Goal: Task Accomplishment & Management: Manage account settings

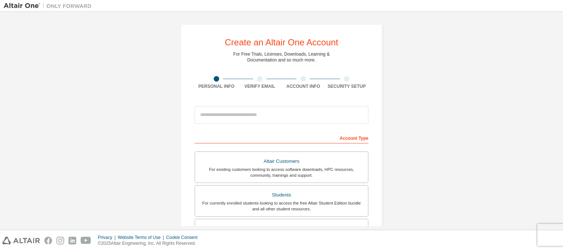
drag, startPoint x: 230, startPoint y: 8, endPoint x: 233, endPoint y: 15, distance: 7.4
click at [230, 8] on div at bounding box center [324, 5] width 459 height 11
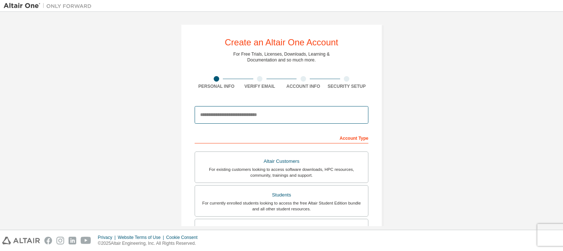
click at [253, 109] on input "email" at bounding box center [282, 115] width 174 height 18
paste input "**********"
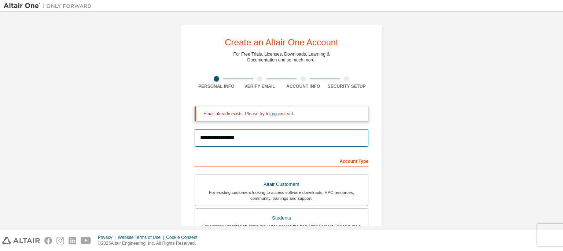
type input "**********"
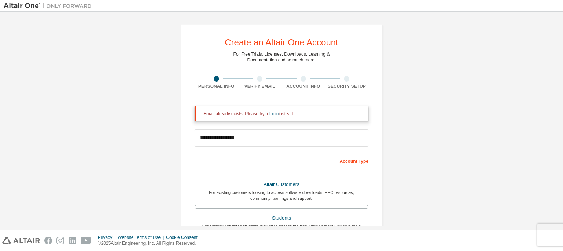
click at [269, 117] on link "login" at bounding box center [273, 113] width 9 height 5
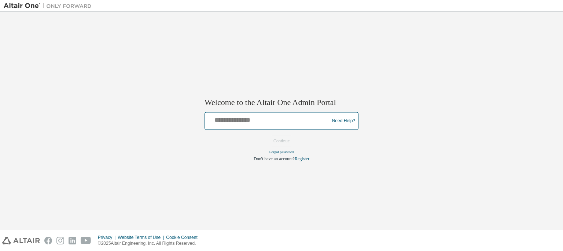
click at [256, 121] on input "text" at bounding box center [268, 119] width 121 height 11
paste input "**********"
type input "**********"
click at [278, 136] on button "Continue" at bounding box center [282, 141] width 32 height 11
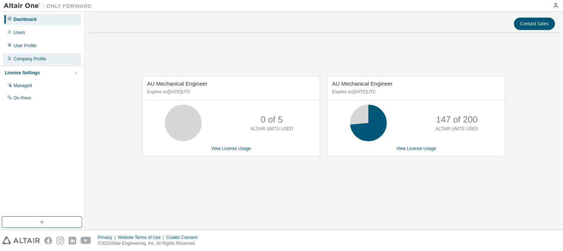
click at [28, 62] on div "Company Profile" at bounding box center [42, 59] width 78 height 12
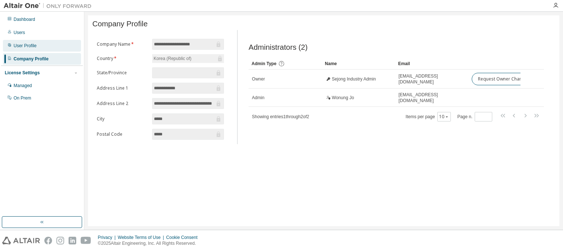
click at [28, 44] on div "User Profile" at bounding box center [25, 46] width 23 height 6
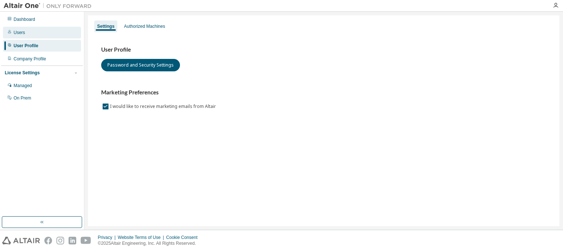
click at [28, 33] on div "Users" at bounding box center [42, 33] width 78 height 12
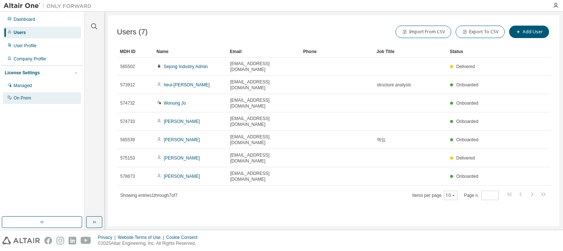
click at [37, 93] on div "On Prem" at bounding box center [42, 98] width 78 height 12
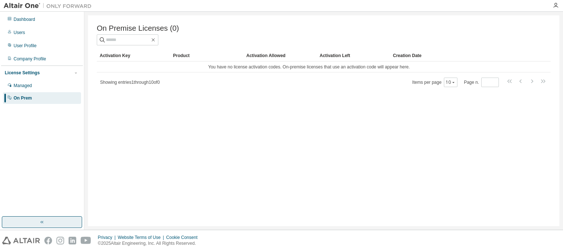
click at [64, 226] on button "button" at bounding box center [42, 223] width 80 height 12
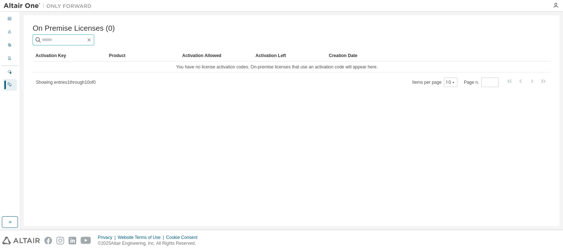
click at [73, 44] on input "text" at bounding box center [64, 39] width 44 height 7
click at [12, 18] on div "Dashboard" at bounding box center [10, 20] width 14 height 12
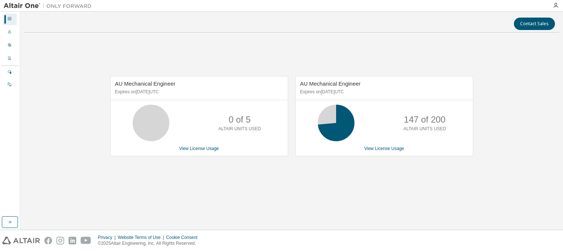
click at [19, 7] on img at bounding box center [50, 5] width 92 height 7
click at [8, 34] on icon at bounding box center [9, 32] width 3 height 4
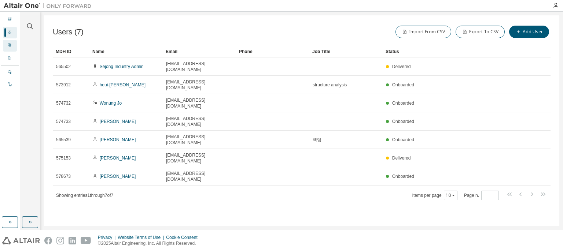
click at [10, 48] on div at bounding box center [9, 46] width 4 height 6
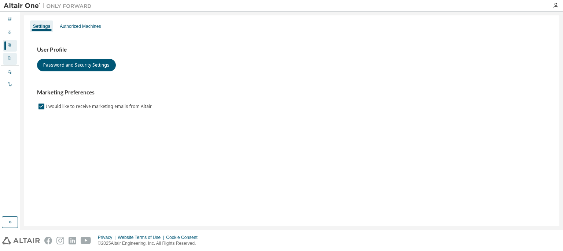
click at [13, 63] on div "Company Profile" at bounding box center [10, 59] width 14 height 12
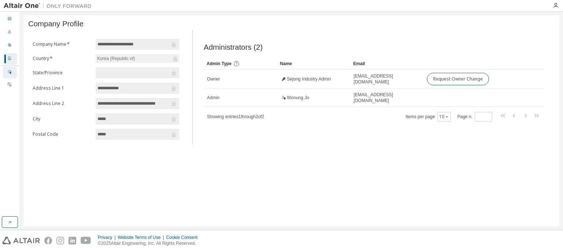
click at [15, 78] on div "Managed On Prem" at bounding box center [10, 79] width 18 height 24
click at [14, 75] on div "Managed" at bounding box center [10, 73] width 14 height 12
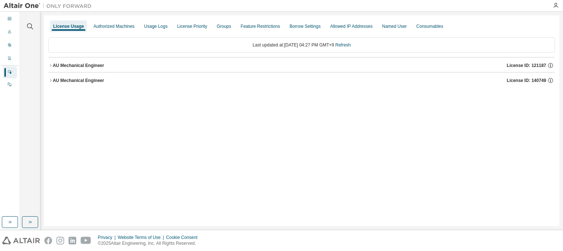
click at [52, 64] on icon "button" at bounding box center [50, 65] width 4 height 4
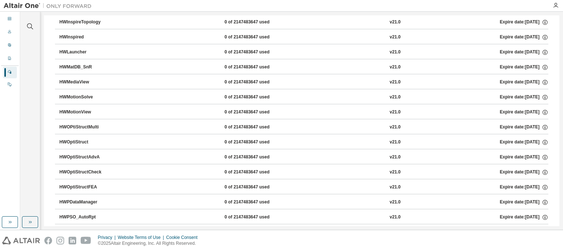
scroll to position [1282, 0]
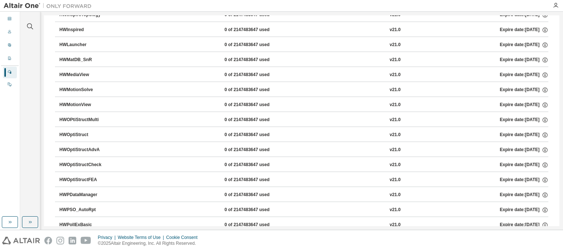
click at [78, 132] on div "HWOptiStruct" at bounding box center [92, 135] width 66 height 7
click at [85, 132] on div "HWOptiStruct" at bounding box center [92, 135] width 66 height 7
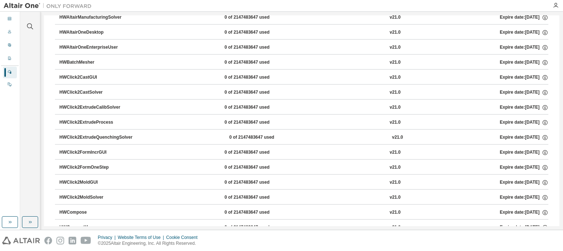
scroll to position [0, 0]
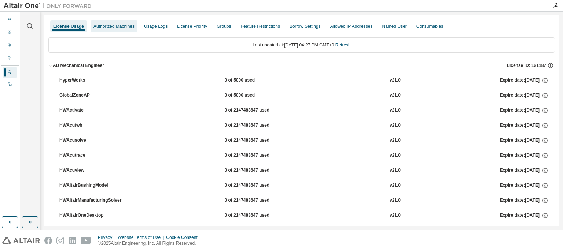
click at [100, 27] on div "Authorized Machines" at bounding box center [113, 26] width 41 height 6
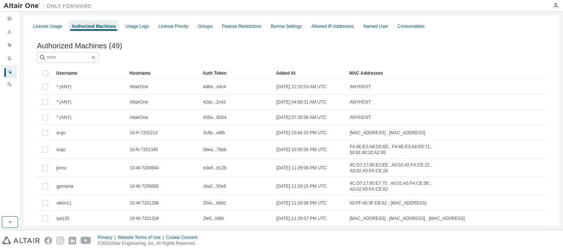
click at [55, 32] on div "License Usage Authorized Machines Usage Logs License Priority Groups Feature Re…" at bounding box center [291, 26] width 526 height 13
click at [56, 27] on div "License Usage" at bounding box center [47, 26] width 29 height 6
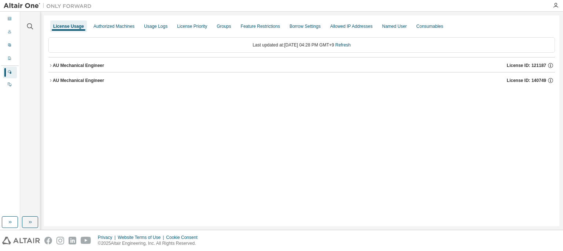
click at [87, 81] on div "AU Mechanical Engineer" at bounding box center [78, 81] width 51 height 6
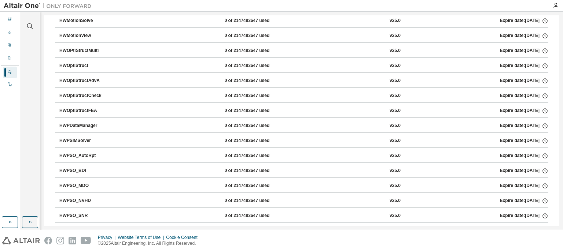
scroll to position [2088, 0]
click at [82, 62] on div "HWOptiStruct" at bounding box center [92, 65] width 66 height 7
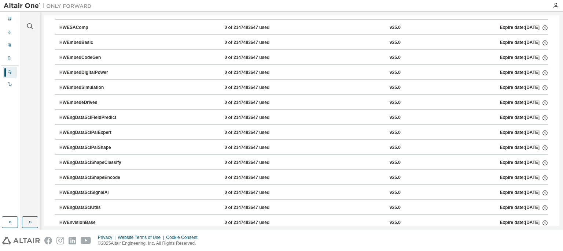
scroll to position [586, 0]
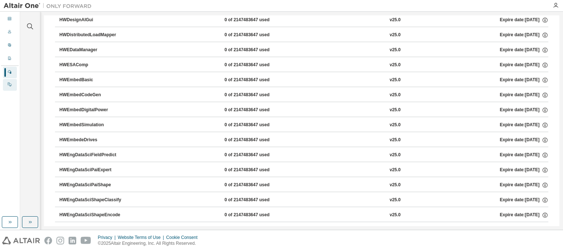
click at [10, 84] on icon at bounding box center [9, 84] width 4 height 4
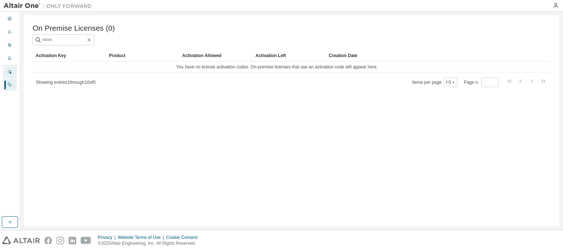
click at [7, 67] on div "Managed" at bounding box center [10, 73] width 14 height 12
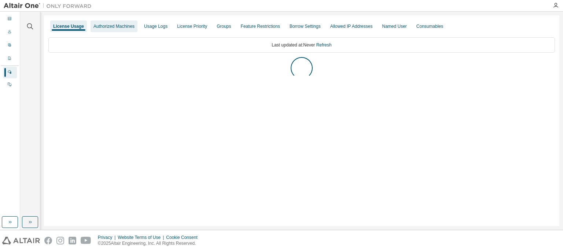
click at [112, 27] on div "Authorized Machines" at bounding box center [113, 26] width 41 height 6
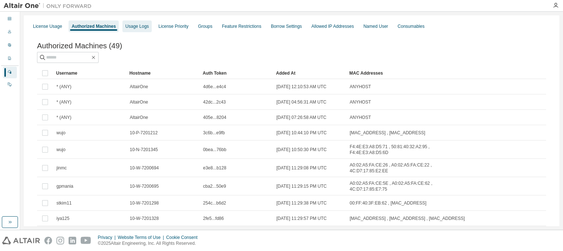
click at [134, 29] on div "Usage Logs" at bounding box center [136, 26] width 23 height 6
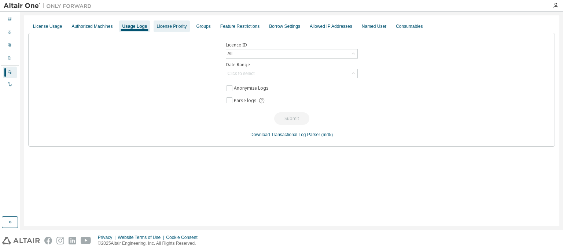
click at [176, 28] on div "License Priority" at bounding box center [171, 26] width 30 height 6
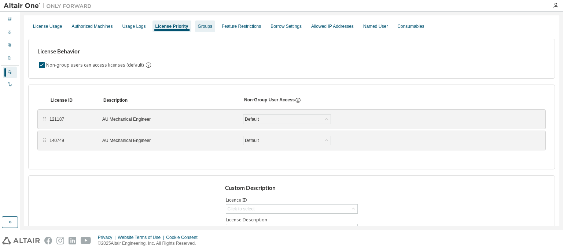
click at [203, 29] on div "Groups" at bounding box center [205, 27] width 20 height 12
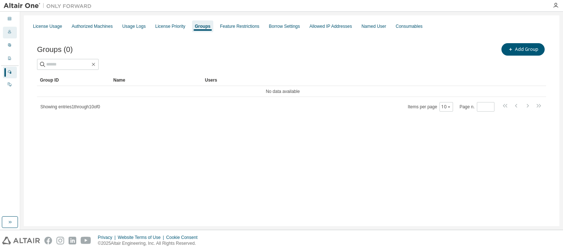
click at [6, 36] on div "Users" at bounding box center [10, 33] width 14 height 12
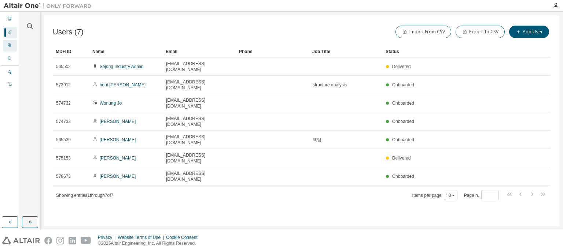
click at [13, 49] on div "User Profile" at bounding box center [10, 46] width 14 height 12
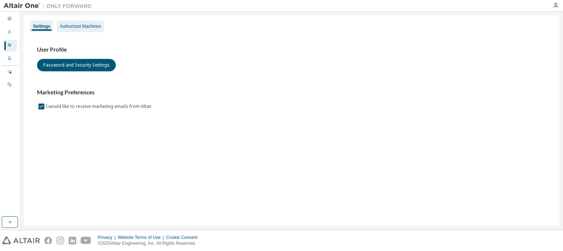
click at [82, 26] on div "Authorized Machines" at bounding box center [80, 26] width 41 height 6
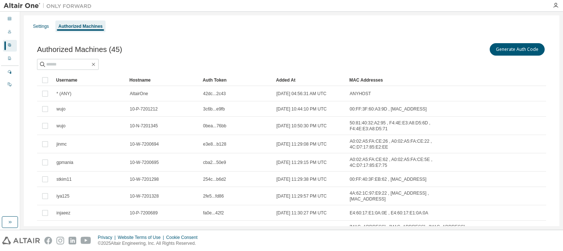
click at [18, 21] on div "Dashboard Users User Profile Company Profile License Settings Managed On Prem" at bounding box center [10, 52] width 18 height 79
click at [11, 19] on icon at bounding box center [9, 18] width 4 height 4
